Goal: Information Seeking & Learning: Learn about a topic

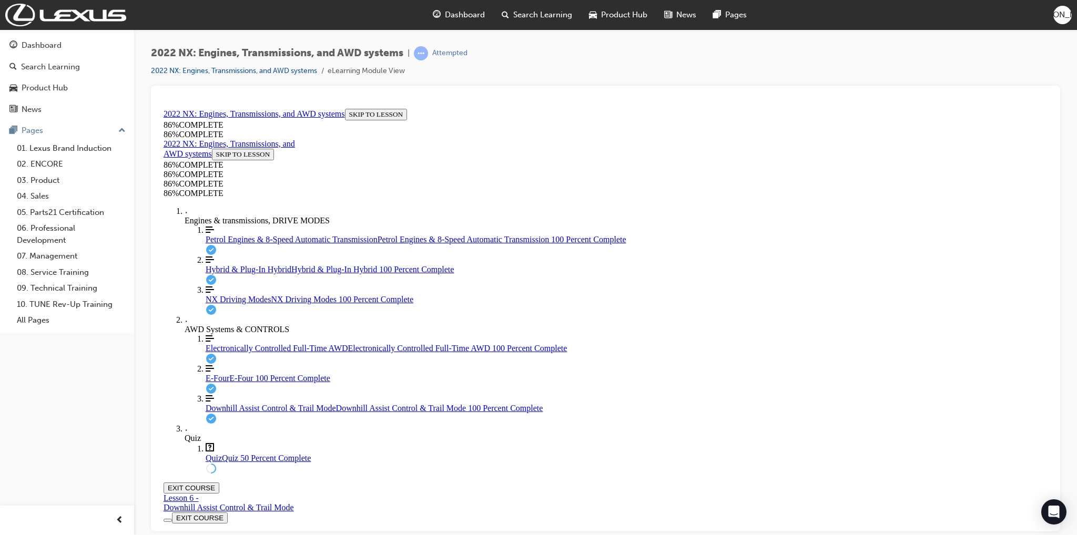
scroll to position [298, 0]
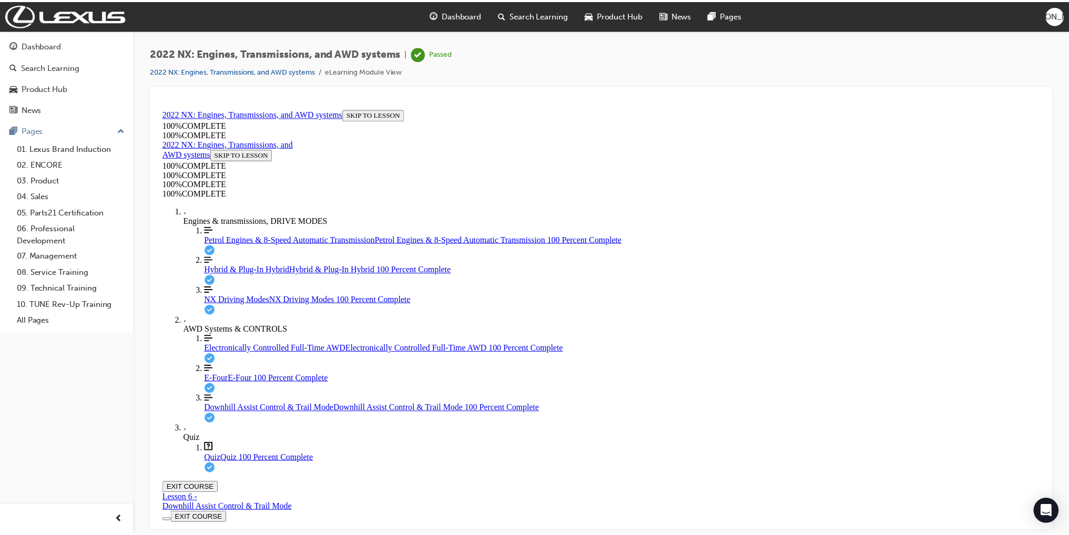
scroll to position [114, 0]
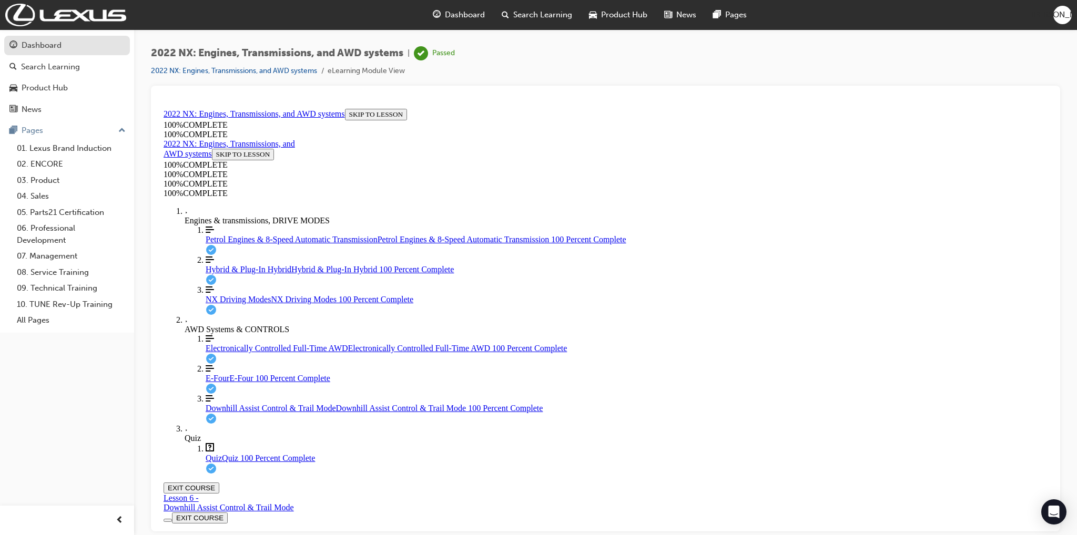
click at [36, 43] on div "Dashboard" at bounding box center [42, 45] width 40 height 12
